Goal: Navigation & Orientation: Find specific page/section

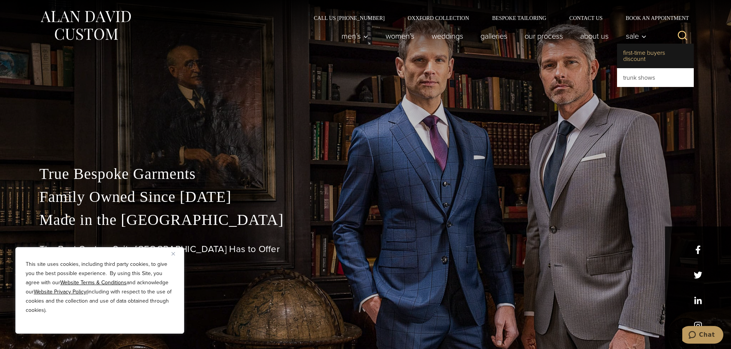
click at [629, 58] on link "First-Time Buyers Discount" at bounding box center [655, 56] width 77 height 25
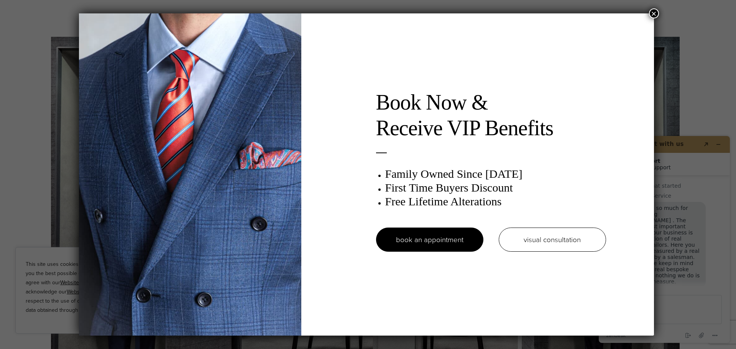
click at [657, 15] on button "×" at bounding box center [654, 13] width 10 height 10
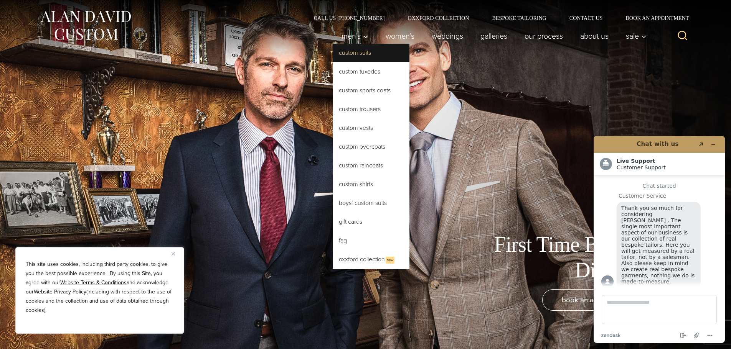
click at [355, 56] on link "Custom Suits" at bounding box center [370, 53] width 77 height 18
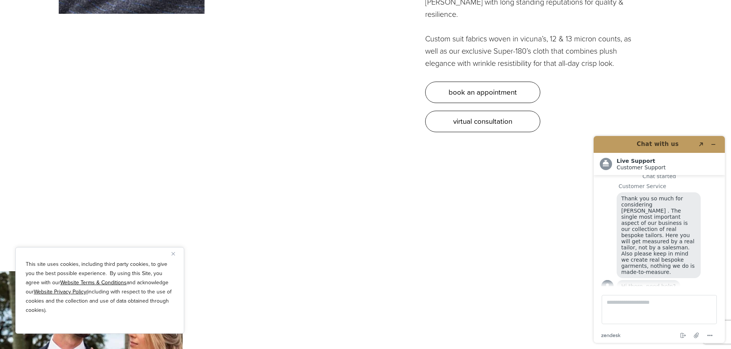
scroll to position [2723, 0]
